Goal: Task Accomplishment & Management: Manage account settings

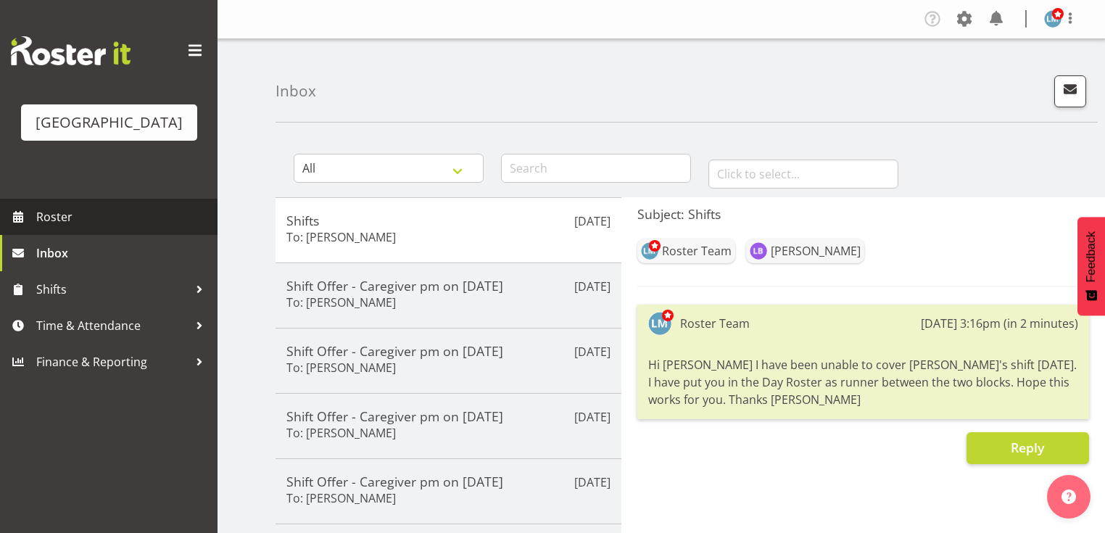
click at [57, 228] on span "Roster" at bounding box center [123, 217] width 174 height 22
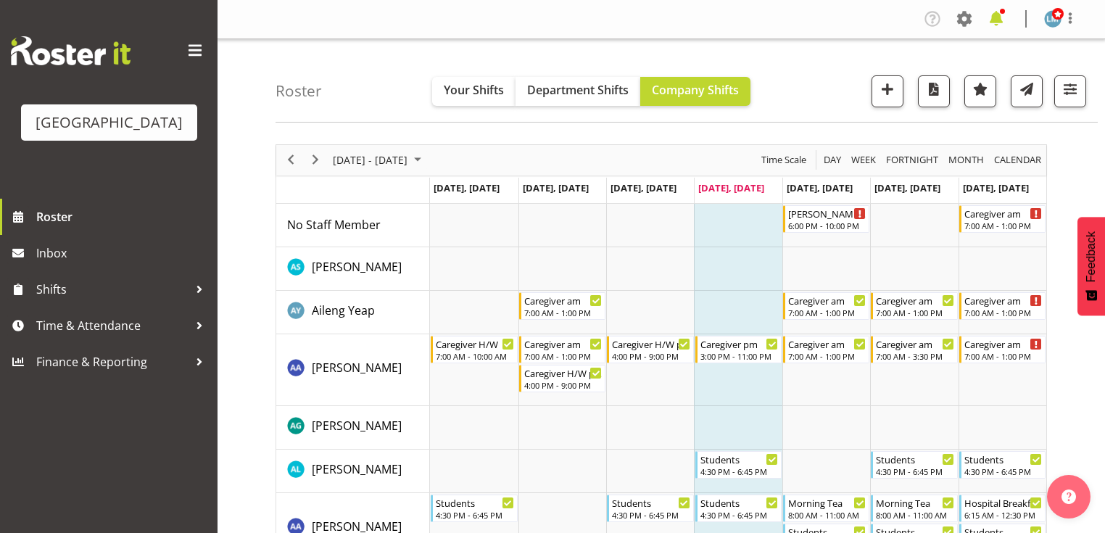
click at [1001, 15] on span at bounding box center [996, 18] width 23 height 23
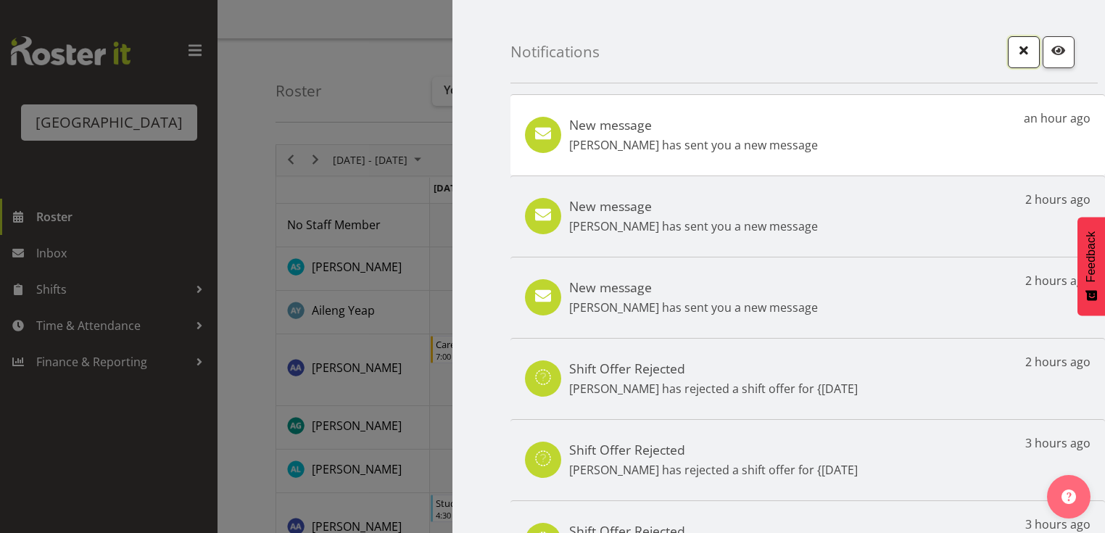
click at [1014, 46] on span "button" at bounding box center [1023, 50] width 19 height 19
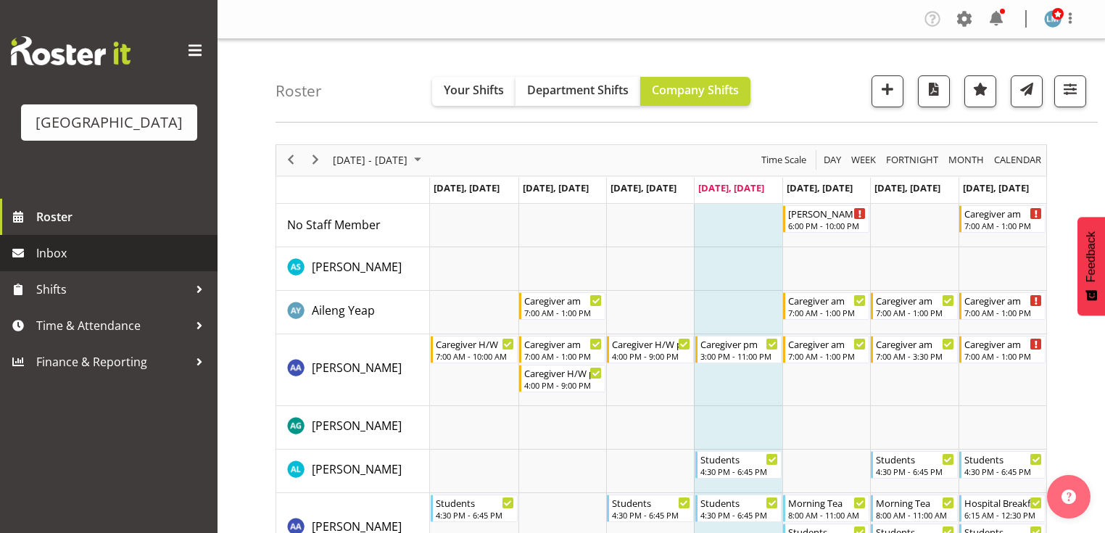
click at [64, 264] on span "Inbox" at bounding box center [123, 253] width 174 height 22
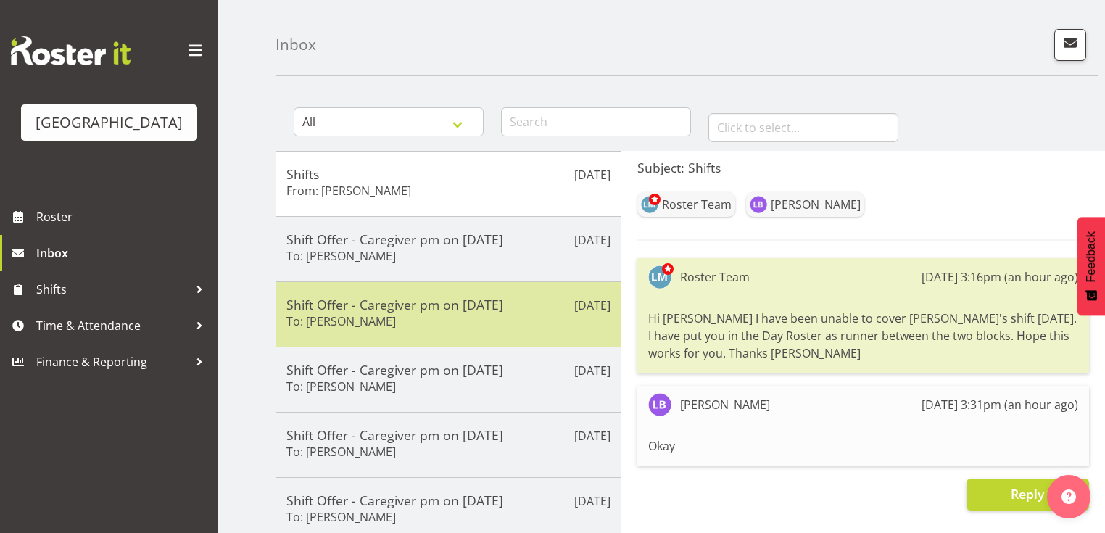
scroll to position [116, 0]
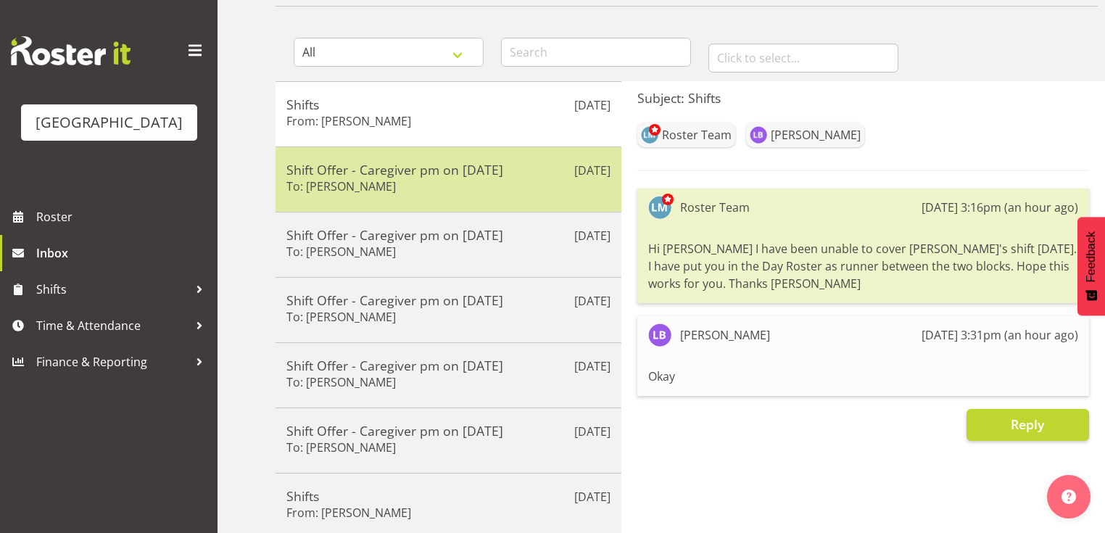
click at [531, 186] on div "Shift Offer - Caregiver pm on [DATE] To: [PERSON_NAME]" at bounding box center [448, 180] width 324 height 36
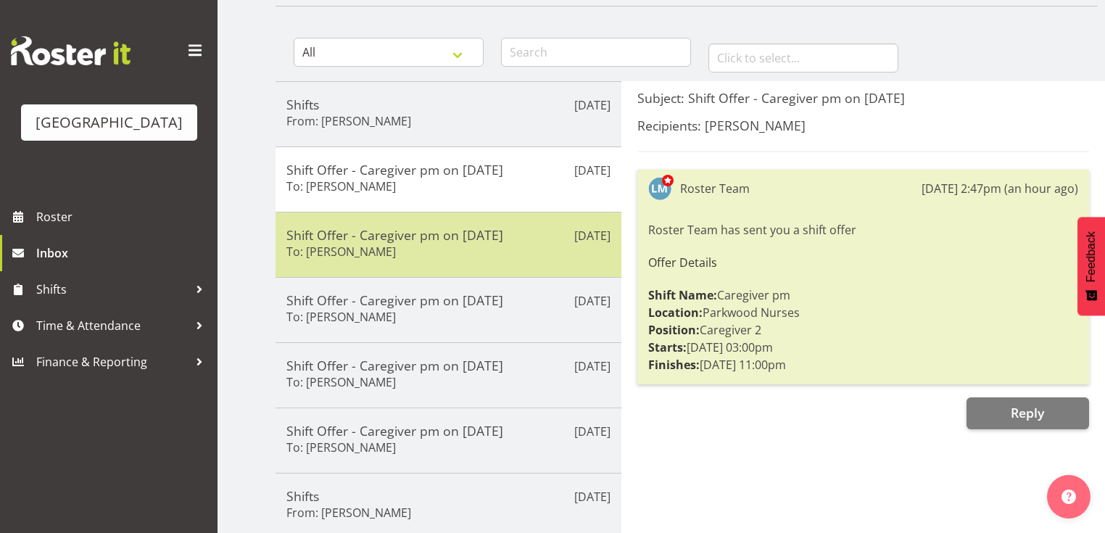
click at [540, 235] on h5 "Shift Offer - Caregiver pm on [DATE]" at bounding box center [448, 235] width 324 height 16
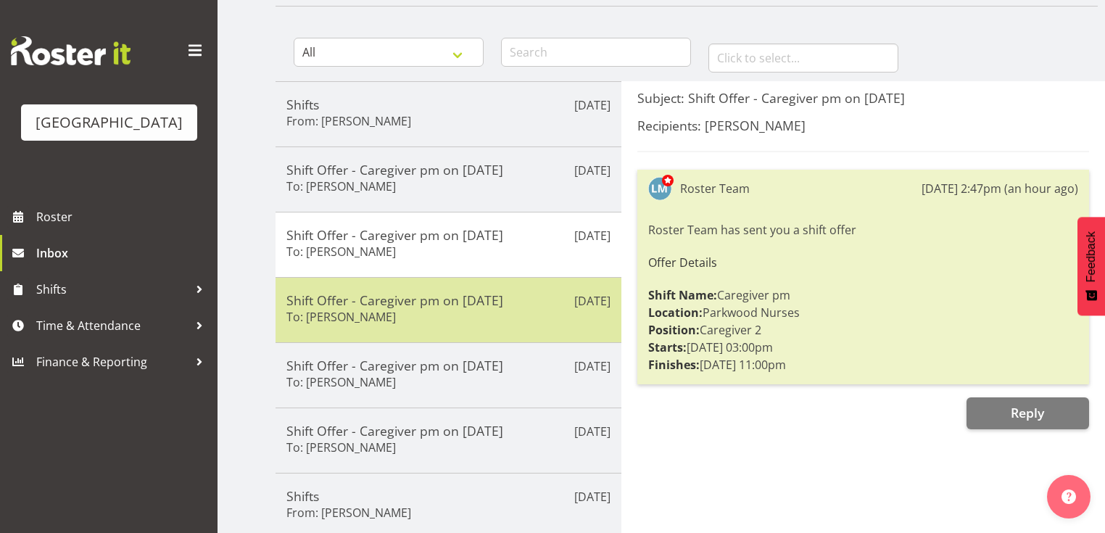
click at [537, 315] on div "Shift Offer - Caregiver pm on [DATE] To: [PERSON_NAME]" at bounding box center [448, 310] width 324 height 36
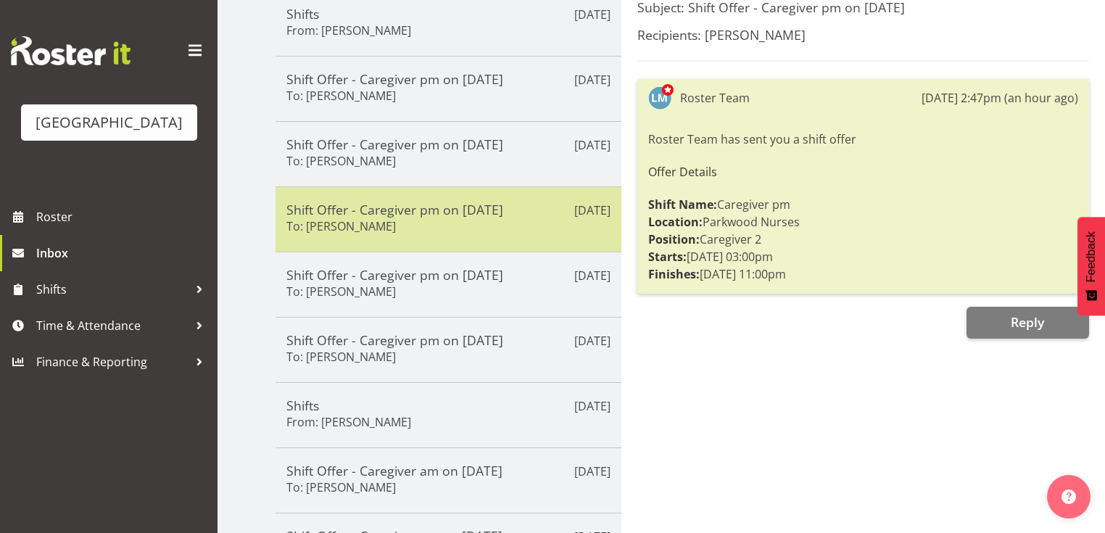
scroll to position [348, 0]
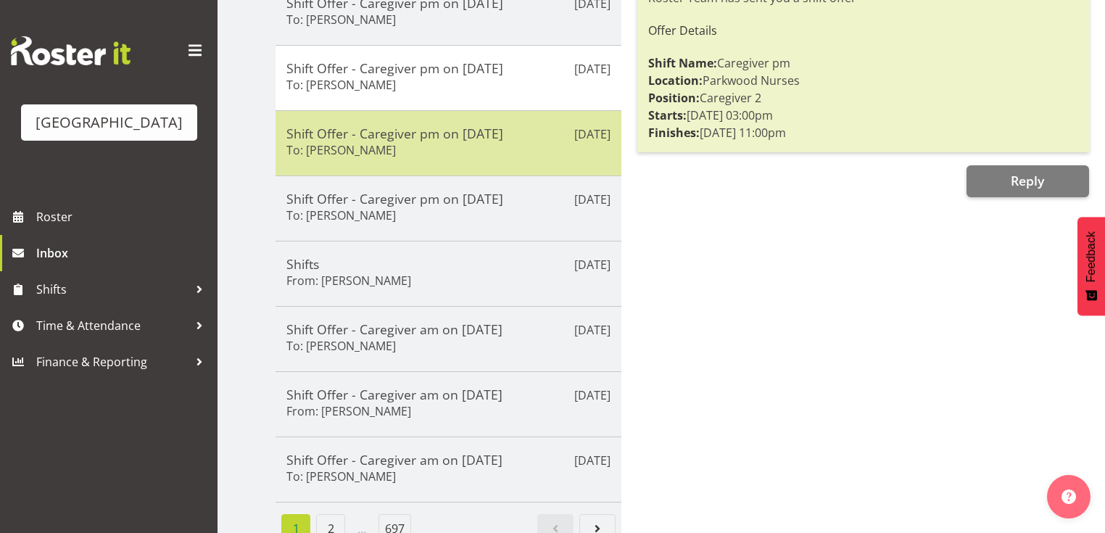
click at [510, 152] on div "Shift Offer - Caregiver pm on [DATE] To: [PERSON_NAME]" at bounding box center [448, 143] width 324 height 36
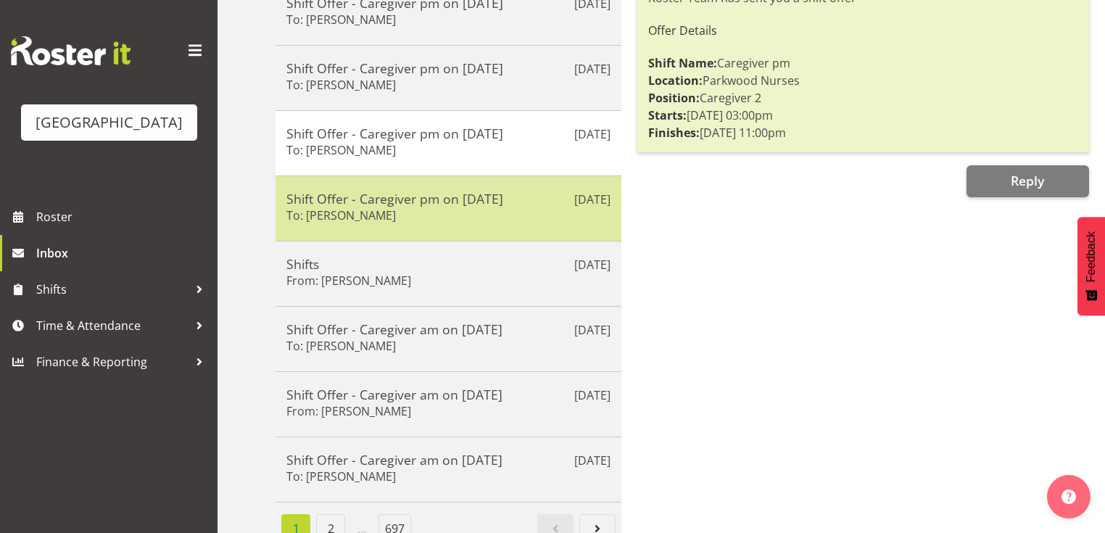
click at [510, 185] on div "[DATE] Shift Offer - Caregiver pm on [DATE] To: [PERSON_NAME]" at bounding box center [449, 207] width 346 height 65
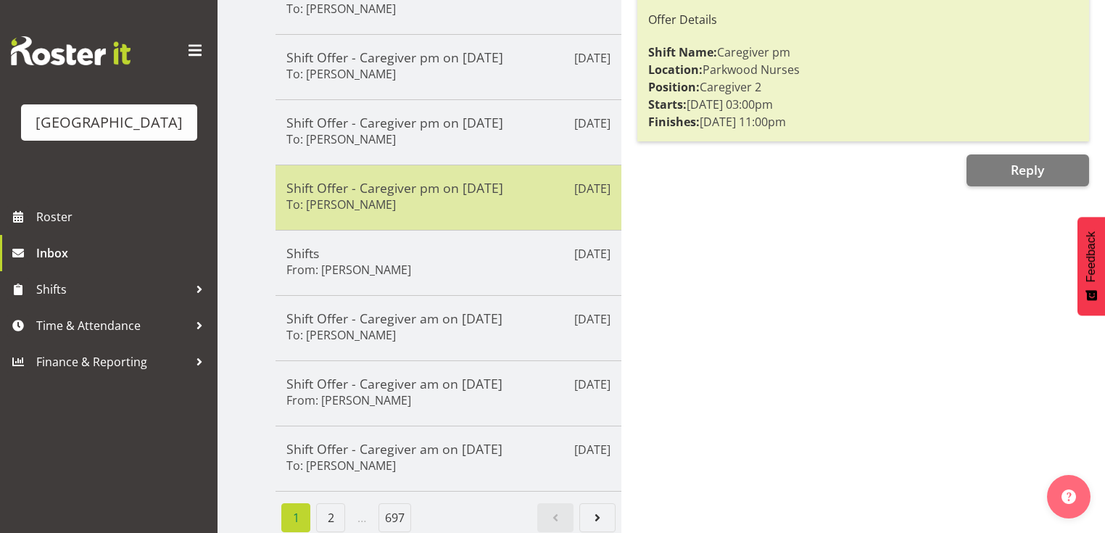
scroll to position [368, 0]
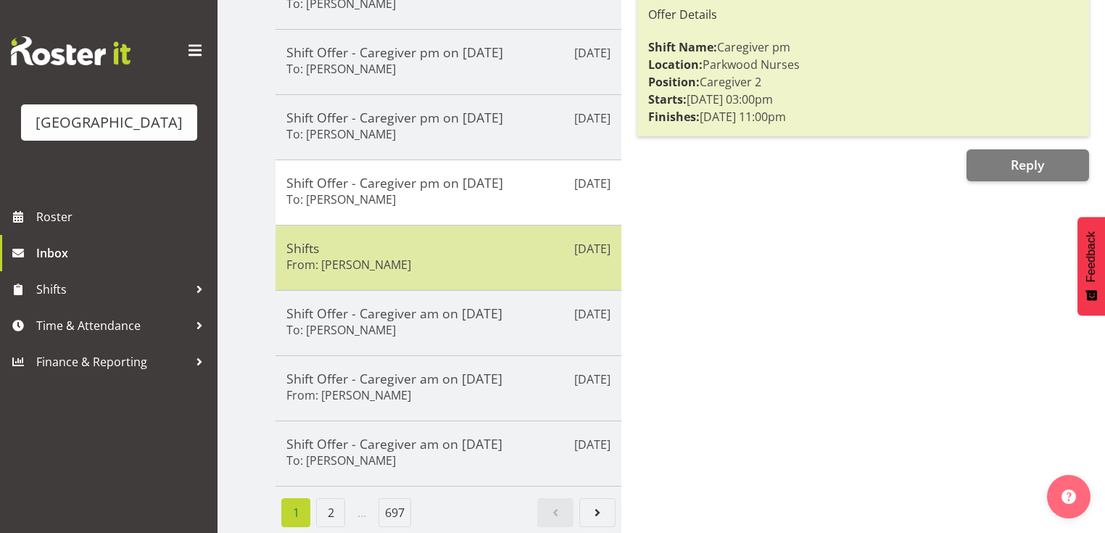
click at [502, 267] on div "Shifts From: [PERSON_NAME]" at bounding box center [448, 258] width 324 height 36
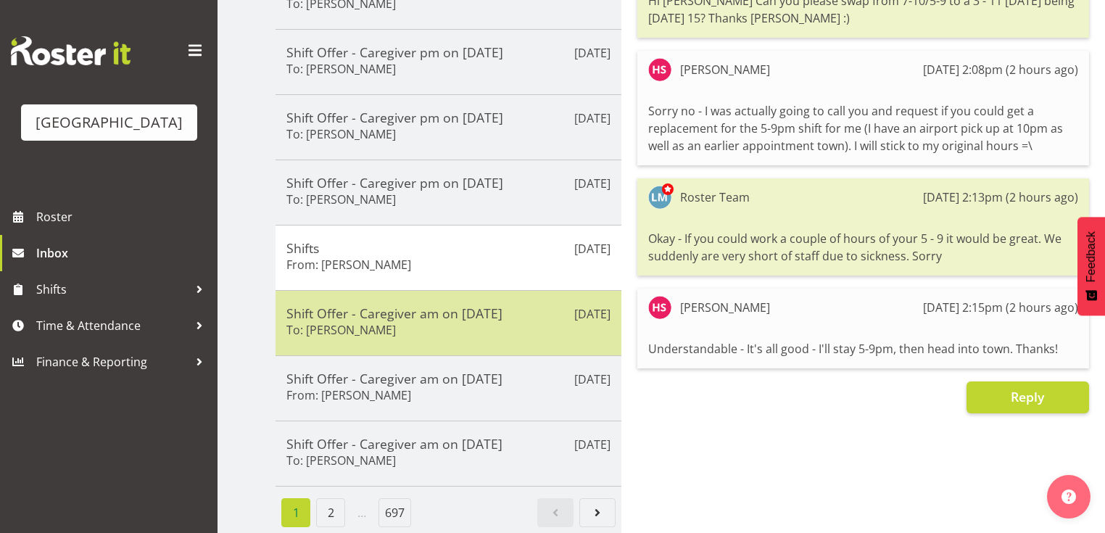
click at [512, 313] on h5 "Shift Offer - Caregiver am on [DATE]" at bounding box center [448, 313] width 324 height 16
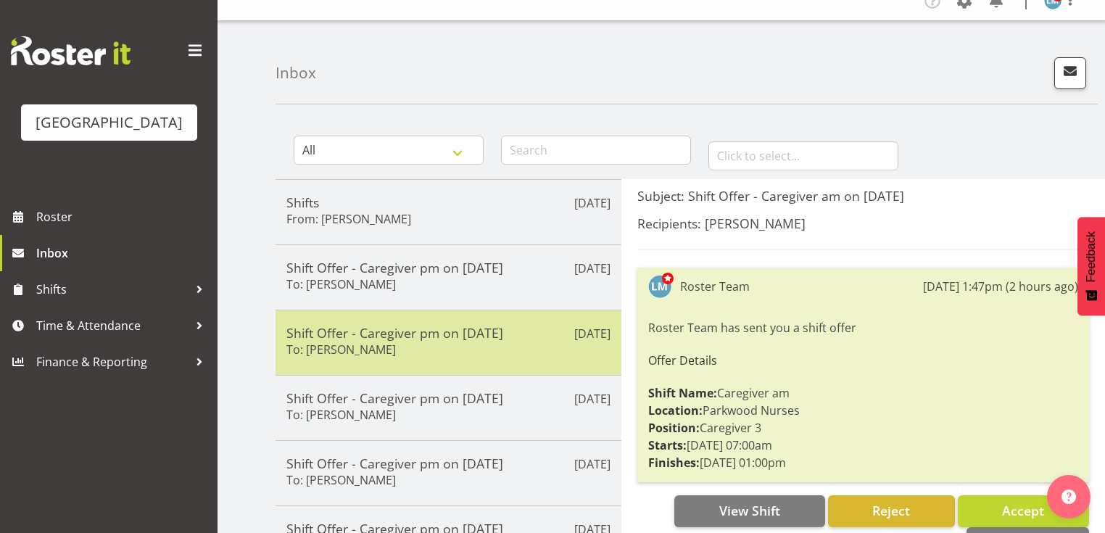
scroll to position [0, 0]
